Goal: Task Accomplishment & Management: Use online tool/utility

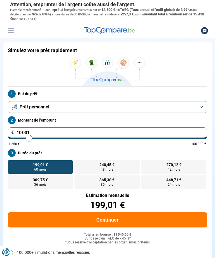
type input "11 250"
type input "11250"
type input "12 500"
type input "12500"
type input "15 250"
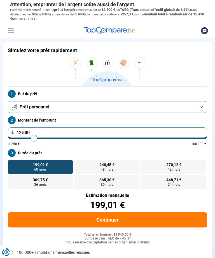
type input "15250"
type input "15 750"
type input "15750"
type input "16 250"
type input "16250"
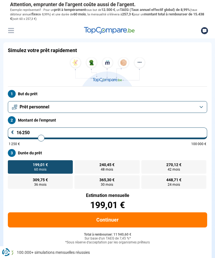
type input "16 750"
type input "16750"
type input "17 250"
type input "17250"
type input "17 750"
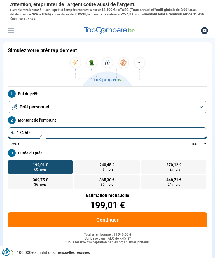
type input "17750"
type input "18 000"
type input "18000"
type input "18 750"
type input "18750"
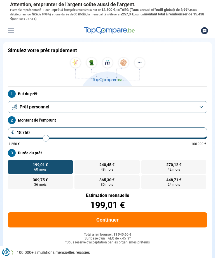
type input "19 000"
type input "19000"
type input "19 500"
type input "19500"
type input "19 750"
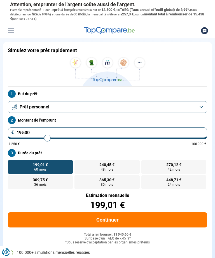
type input "19750"
type input "20 000"
type input "20000"
type input "20 250"
type input "20250"
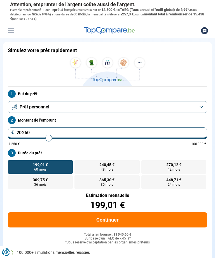
type input "20 500"
type input "20500"
type input "20 750"
type input "20750"
type input "21 000"
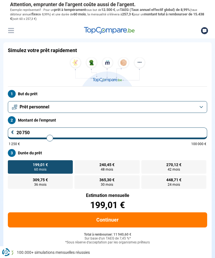
type input "21000"
type input "21 250"
type input "21250"
type input "21 500"
type input "21500"
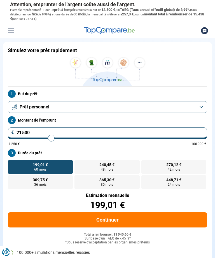
type input "21 750"
type input "21750"
type input "22 000"
type input "22000"
type input "22 250"
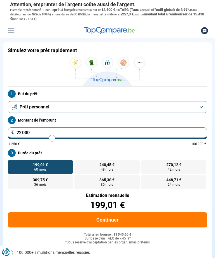
type input "22250"
type input "22 750"
type input "22750"
type input "23 000"
type input "23000"
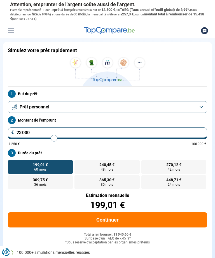
type input "23 500"
type input "23500"
type input "24 000"
type input "24000"
type input "24 250"
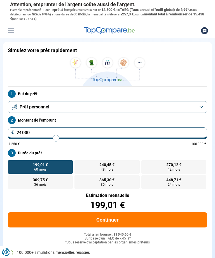
type input "24250"
type input "24 500"
type input "24500"
type input "25 000"
type input "25000"
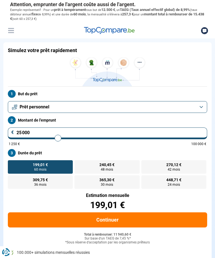
type input "25 250"
type input "25250"
type input "25 500"
type input "25500"
type input "25 750"
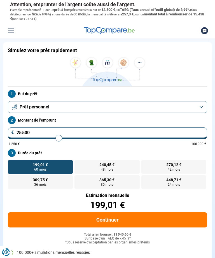
type input "25750"
type input "26 000"
type input "26000"
type input "26 250"
type input "26250"
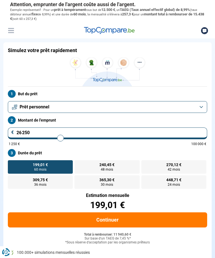
type input "26 750"
type input "26750"
type input "27 000"
type input "27000"
type input "27 250"
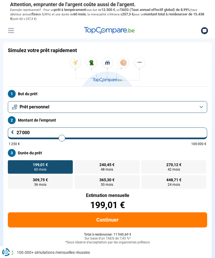
type input "27250"
type input "27 500"
type input "27500"
type input "27 750"
type input "27750"
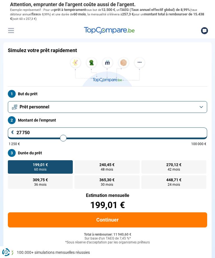
type input "28 000"
type input "28000"
type input "28 250"
type input "28250"
type input "28 500"
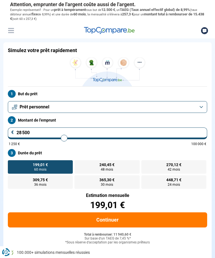
type input "28500"
type input "28 750"
type input "28750"
type input "29 000"
type input "29000"
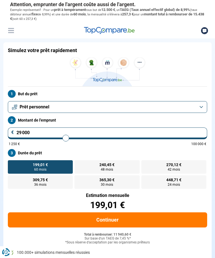
type input "29 250"
type input "29250"
type input "29 500"
type input "29500"
type input "29 750"
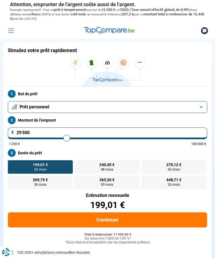
type input "29750"
type input "30 000"
type input "30000"
type input "30 250"
type input "30250"
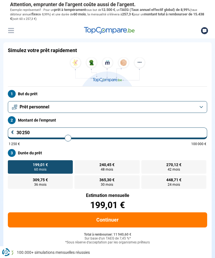
type input "30 500"
type input "30500"
type input "30 750"
type input "30750"
type input "31 000"
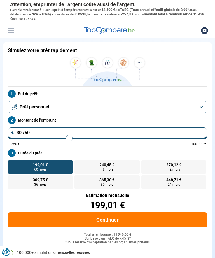
type input "31000"
type input "31 250"
type input "31250"
type input "31 500"
type input "31500"
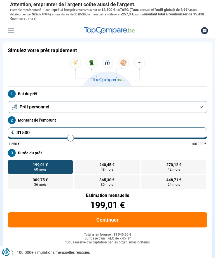
type input "31 750"
type input "31750"
type input "32 000"
type input "32000"
type input "32 250"
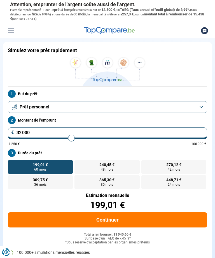
type input "32250"
type input "32 500"
type input "32500"
type input "32 750"
type input "32750"
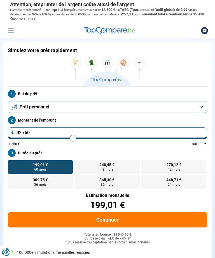
type input "33 000"
type input "33000"
type input "33 250"
type input "33250"
type input "33 500"
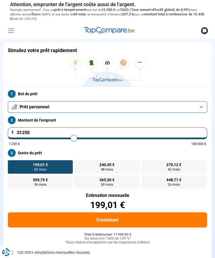
type input "33500"
type input "33 750"
type input "33750"
type input "34 000"
type input "34000"
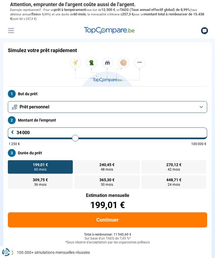
type input "34 250"
type input "34250"
type input "34 500"
type input "34500"
type input "34 750"
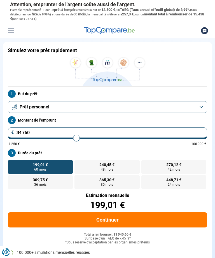
type input "34750"
type input "35 000"
type input "35000"
type input "35 250"
type input "35250"
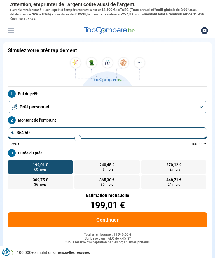
type input "35 500"
type input "35500"
type input "35 750"
type input "35750"
type input "36 000"
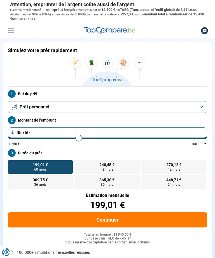
type input "36000"
type input "36 250"
type input "36250"
type input "36 500"
type input "36500"
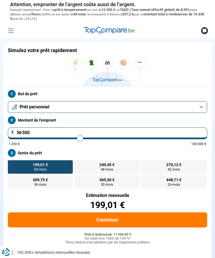
type input "36 750"
type input "36750"
type input "37 000"
type input "37000"
type input "37 250"
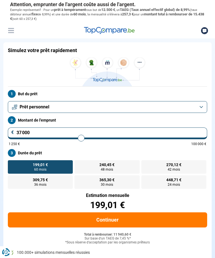
type input "37250"
type input "37 500"
type input "37500"
type input "37 750"
type input "37750"
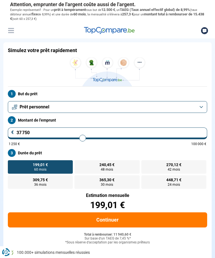
type input "38 000"
type input "38000"
type input "38 250"
type input "38250"
type input "38 500"
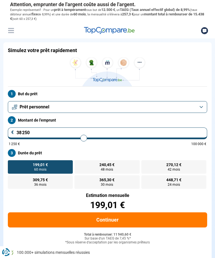
type input "38500"
type input "38 750"
type input "38750"
type input "39 000"
type input "39000"
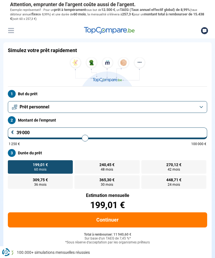
type input "39 250"
type input "39250"
type input "39 500"
type input "39500"
type input "39 750"
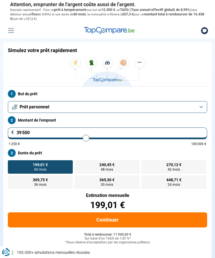
type input "39750"
type input "40 000"
type input "40000"
radio input "false"
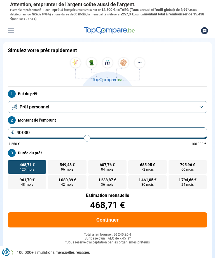
type input "39 500"
type input "39500"
type input "39 250"
type input "39250"
type input "39 000"
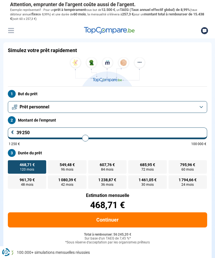
type input "39000"
type input "38 750"
type input "38750"
type input "38 500"
type input "38500"
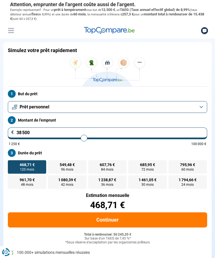
type input "38 250"
type input "38250"
type input "38 000"
type input "38000"
type input "37 750"
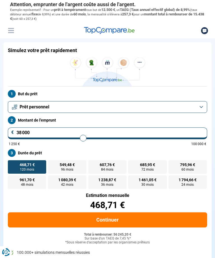
type input "37750"
type input "37 500"
type input "37500"
type input "37 250"
type input "37250"
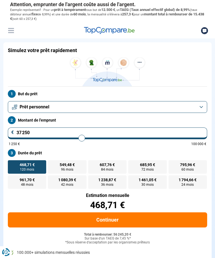
type input "37 000"
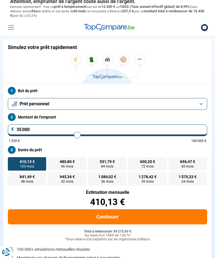
scroll to position [2, 0]
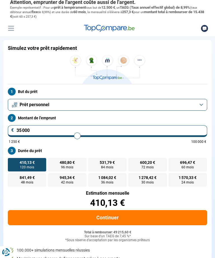
click at [81, 131] on input "35 000" at bounding box center [107, 131] width 199 height 12
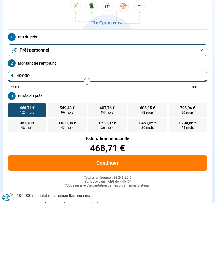
scroll to position [0, 0]
